Goal: Find specific page/section: Find specific page/section

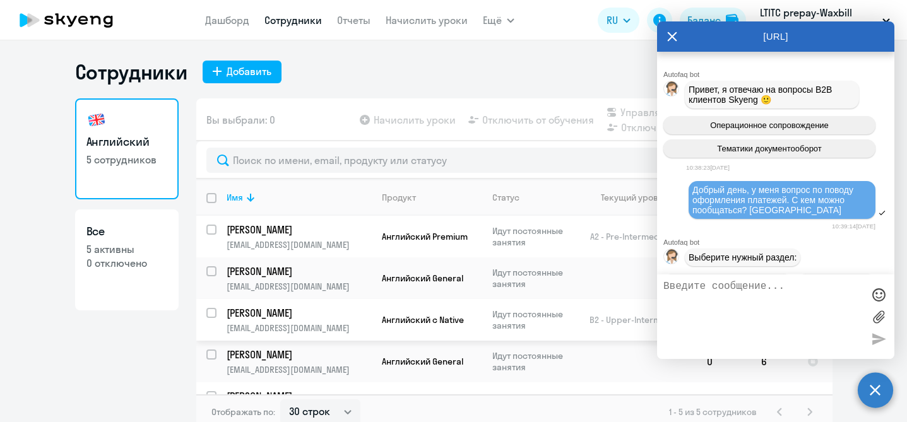
select select "30"
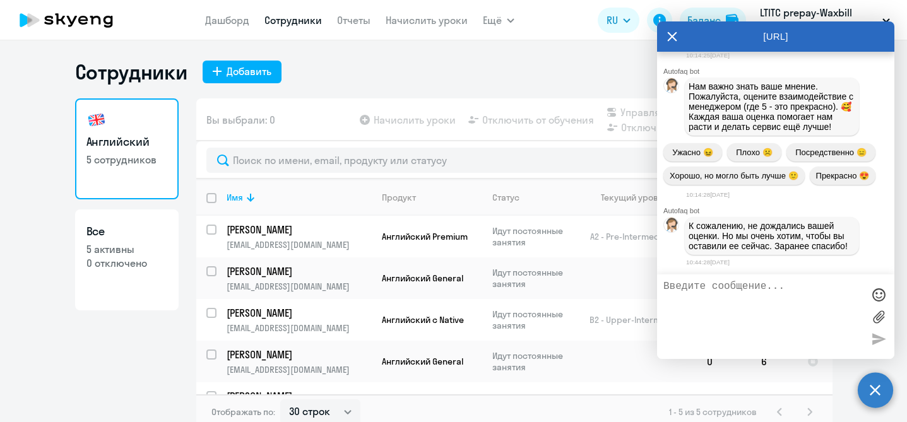
click at [320, 119] on div "Вы выбрали: 0 Начислить уроки Отключить от обучения Управлять компенсацией Откл…" at bounding box center [514, 120] width 637 height 43
click at [674, 37] on icon at bounding box center [672, 36] width 10 height 30
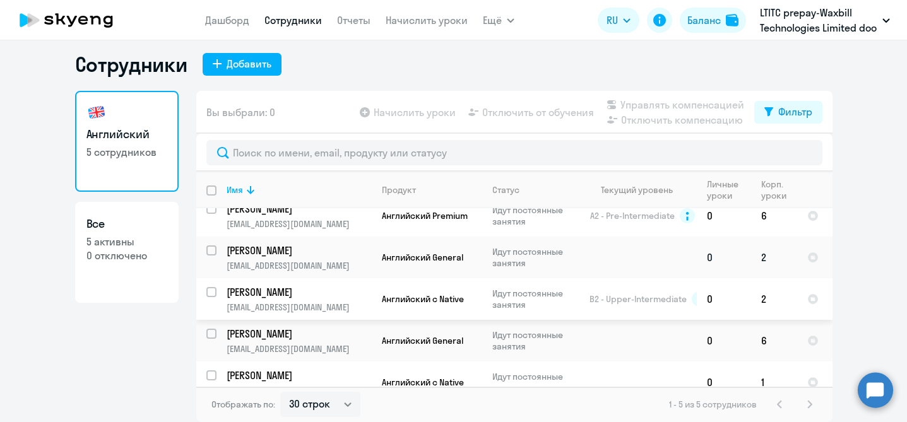
scroll to position [9, 0]
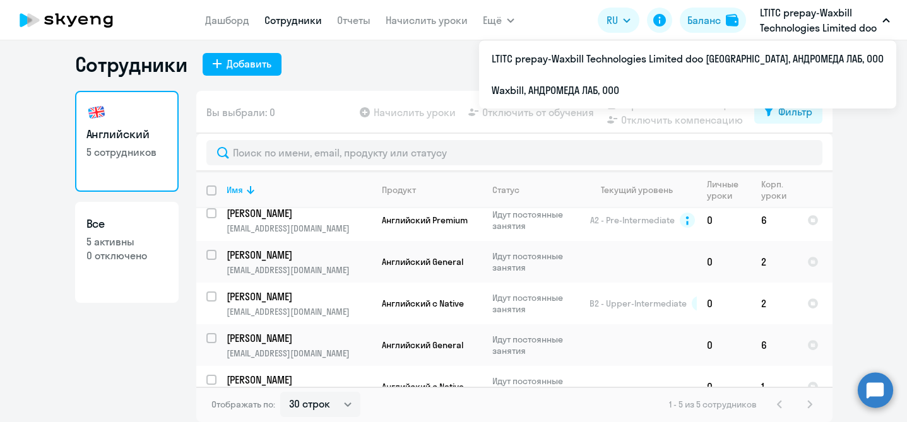
click at [883, 17] on button "LTITC prepay-Waxbill Technologies Limited doo [GEOGRAPHIC_DATA], АНДРОМЕДА ЛАБ,…" at bounding box center [825, 20] width 143 height 30
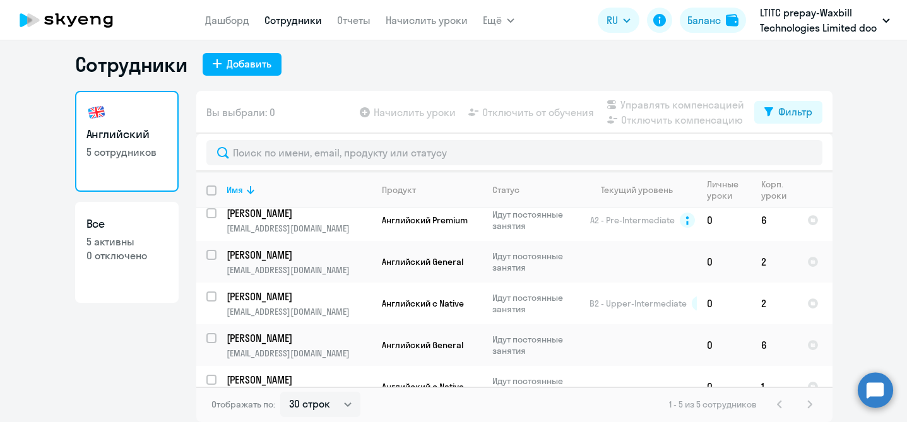
click at [883, 17] on button "LTITC prepay-Waxbill Technologies Limited doo [GEOGRAPHIC_DATA], АНДРОМЕДА ЛАБ,…" at bounding box center [825, 20] width 143 height 30
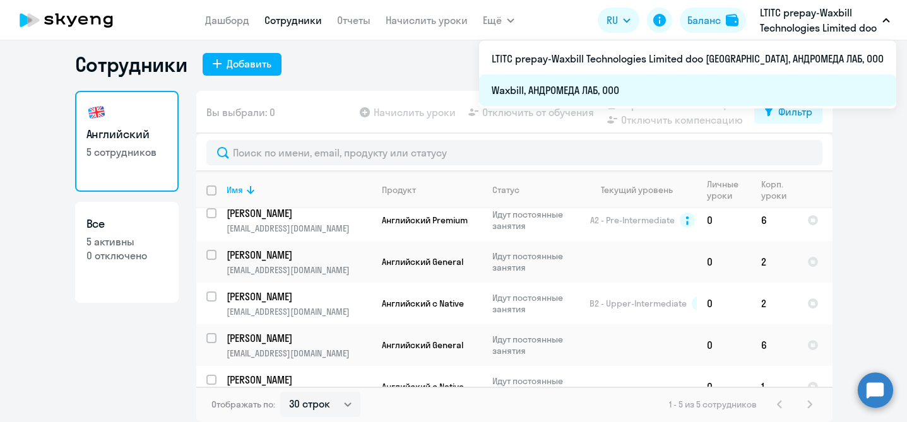
click at [779, 91] on li "Waxbill, АНДРОМЕДА ЛАБ, ООО" at bounding box center [687, 91] width 417 height 32
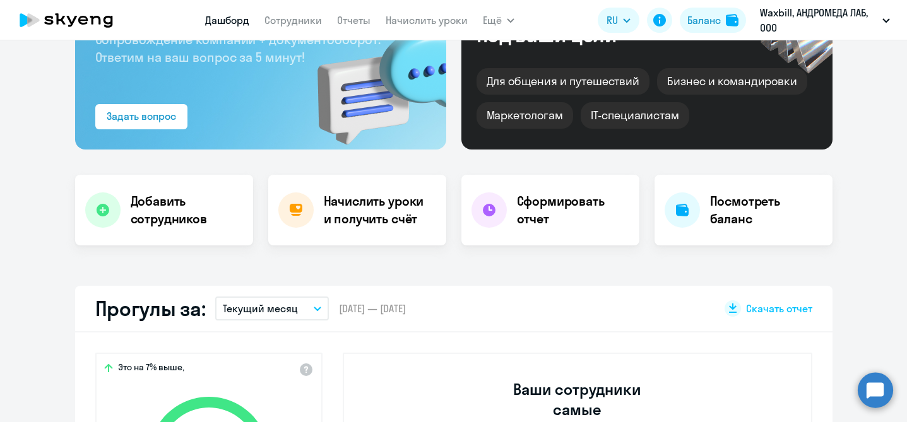
scroll to position [148, 0]
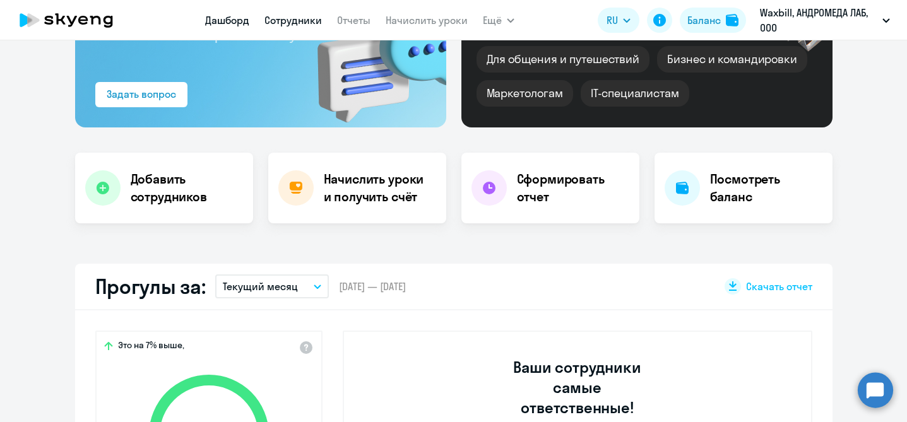
click at [285, 19] on link "Сотрудники" at bounding box center [293, 20] width 57 height 13
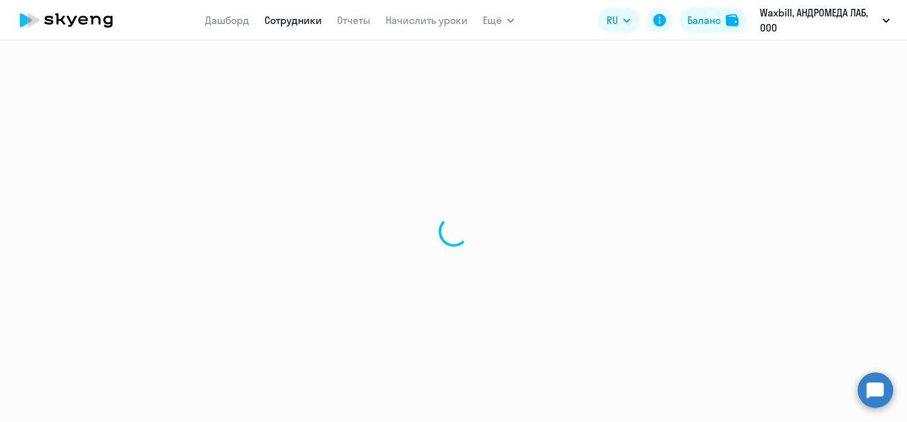
select select "30"
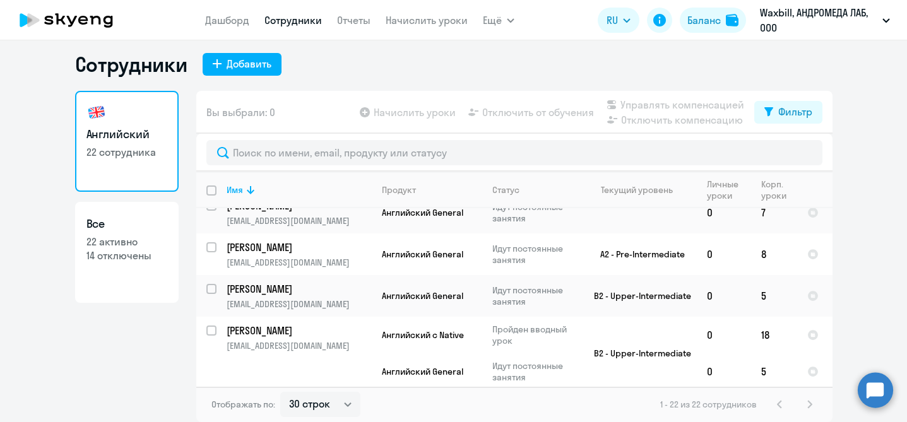
scroll to position [548, 0]
